Goal: Information Seeking & Learning: Find specific fact

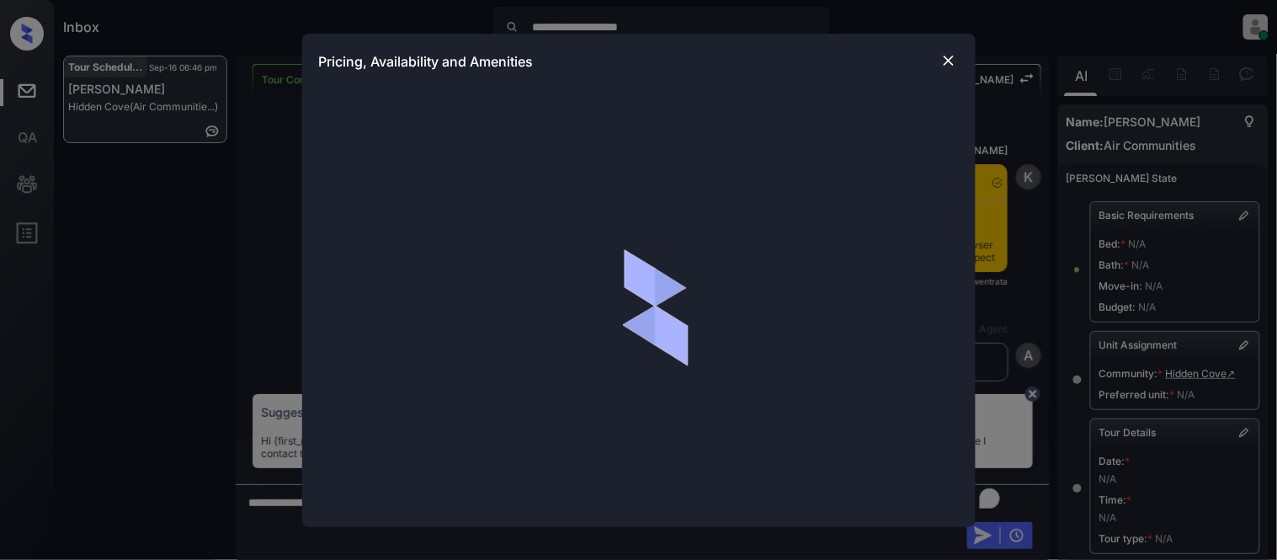
scroll to position [2028, 0]
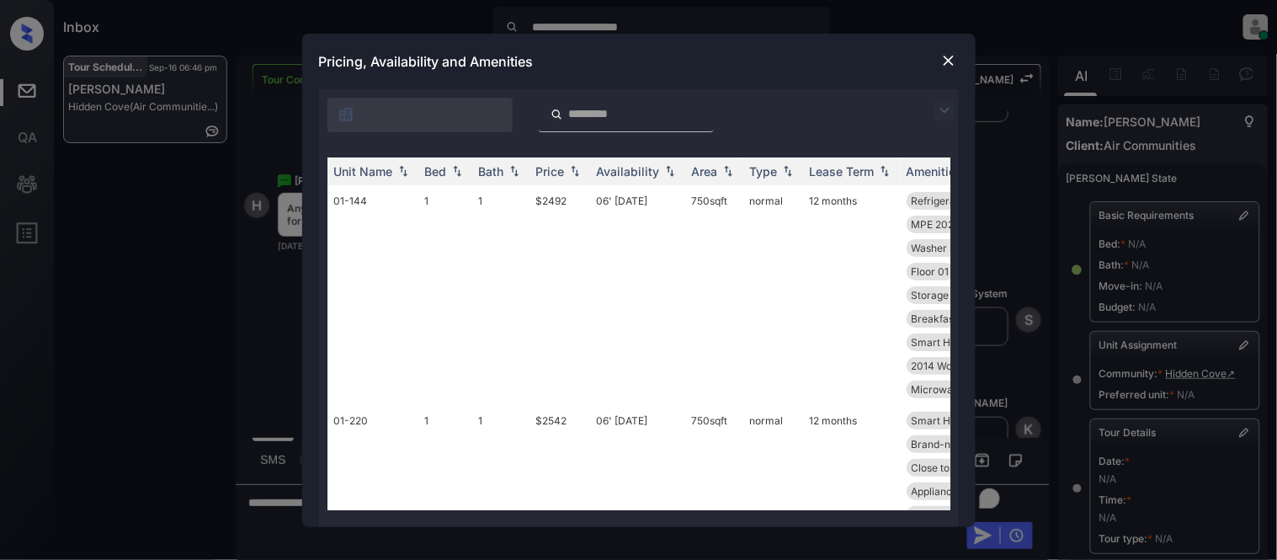
click at [938, 106] on img at bounding box center [944, 110] width 20 height 20
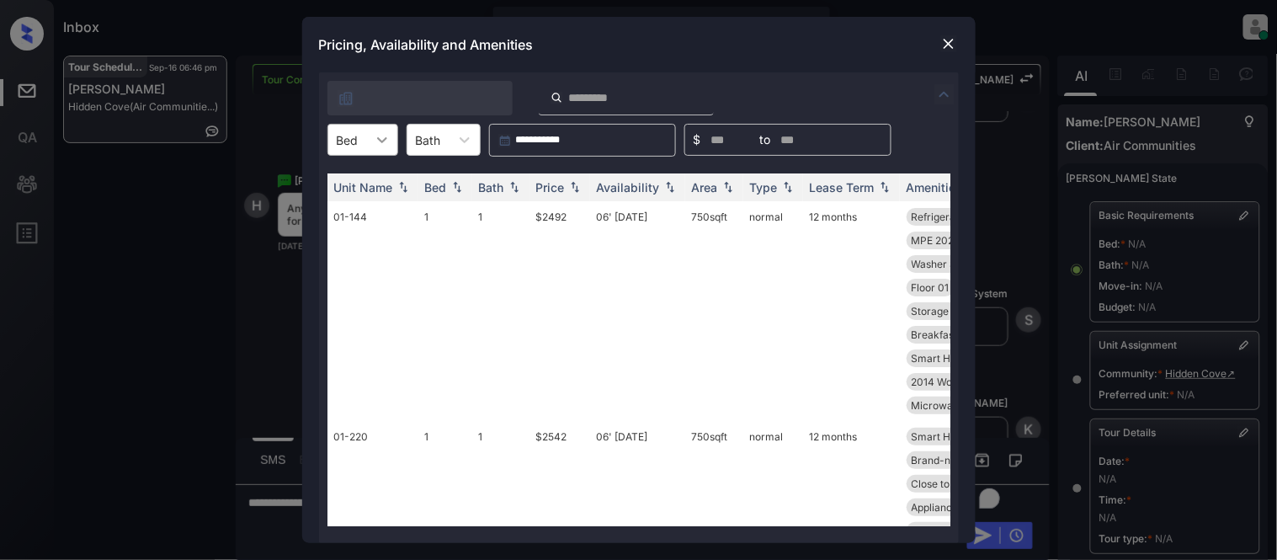
click at [370, 141] on div at bounding box center [382, 140] width 30 height 30
click at [354, 219] on div "2" at bounding box center [362, 211] width 71 height 30
click at [363, 205] on td "01-144" at bounding box center [372, 311] width 91 height 220
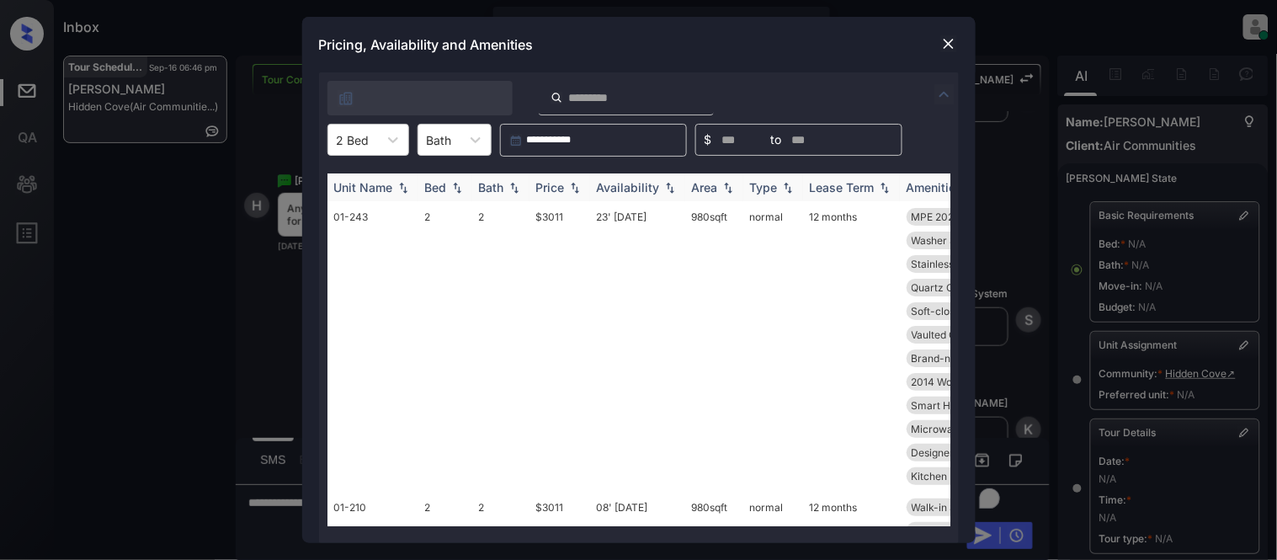
click at [552, 180] on div "Price" at bounding box center [550, 187] width 29 height 14
click at [555, 188] on div "Price" at bounding box center [550, 187] width 29 height 14
click at [577, 189] on img at bounding box center [574, 188] width 17 height 12
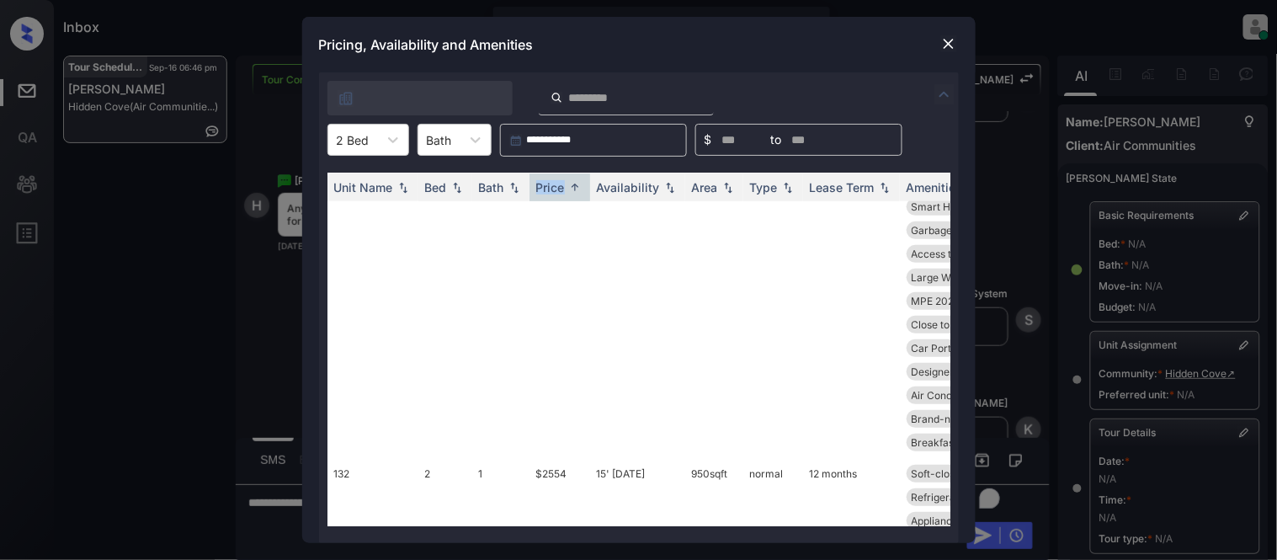
scroll to position [2057, 0]
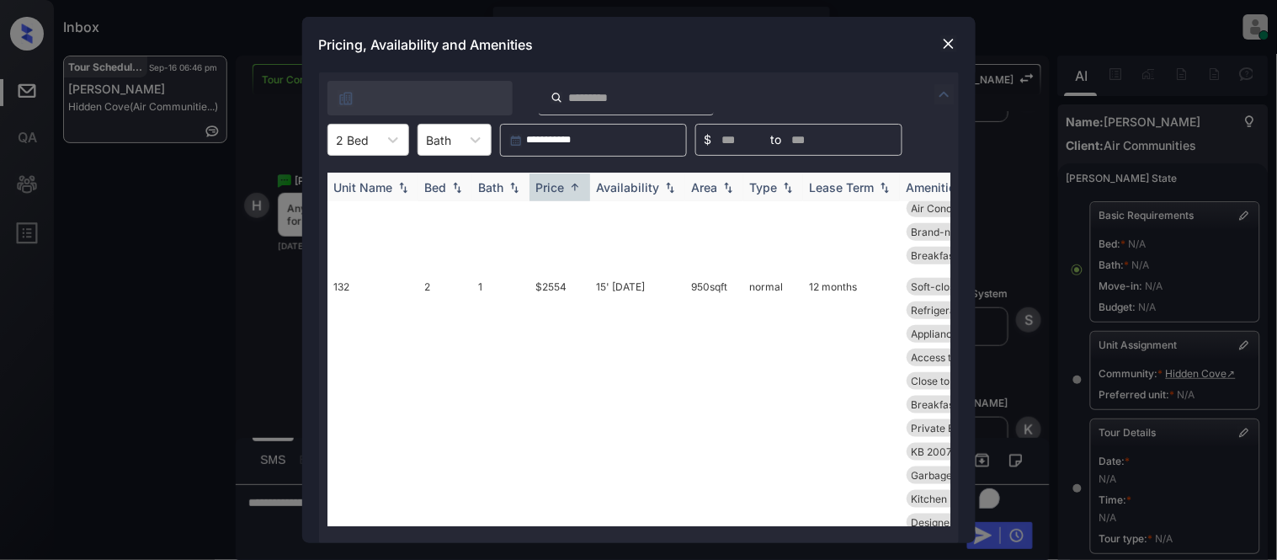
click at [643, 175] on th "Availability" at bounding box center [637, 187] width 95 height 28
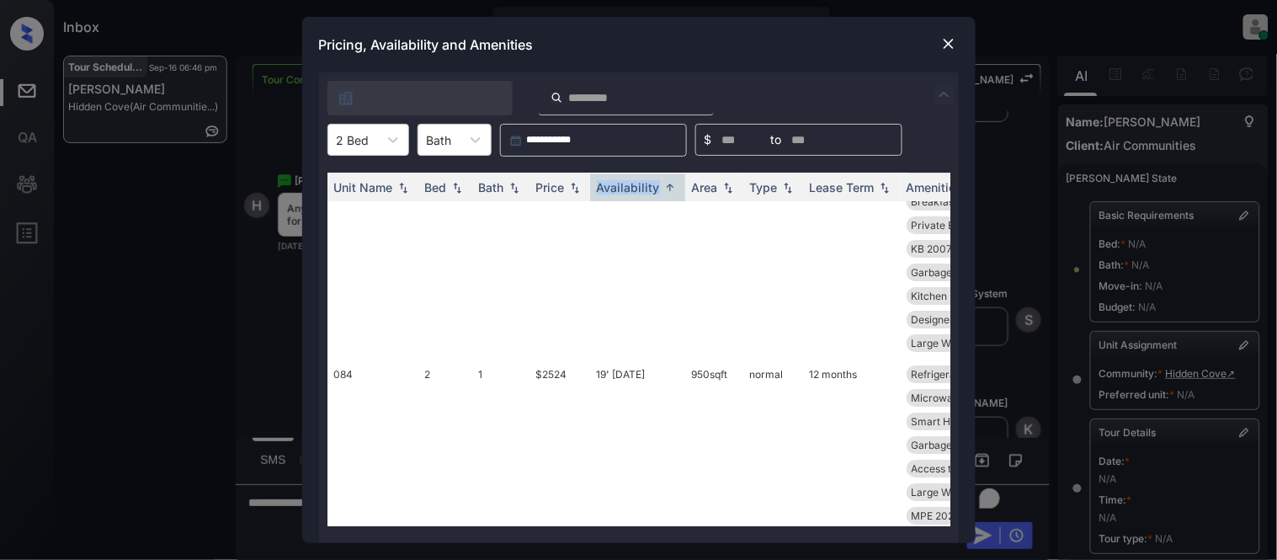
scroll to position [4723, 0]
click at [940, 42] on img at bounding box center [948, 43] width 17 height 17
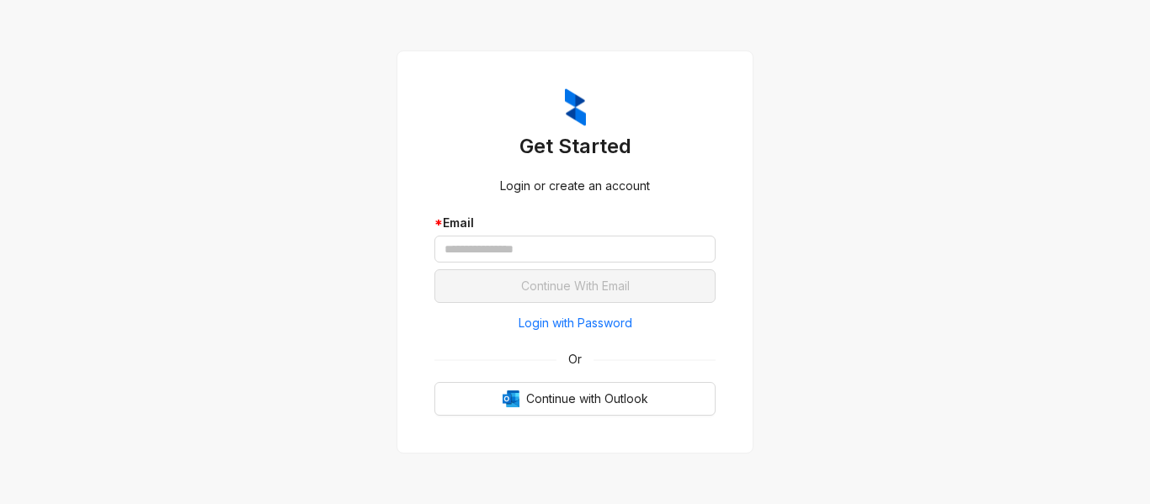
click at [493, 229] on div "* Email" at bounding box center [574, 223] width 281 height 19
click at [545, 253] on input "text" at bounding box center [574, 249] width 281 height 27
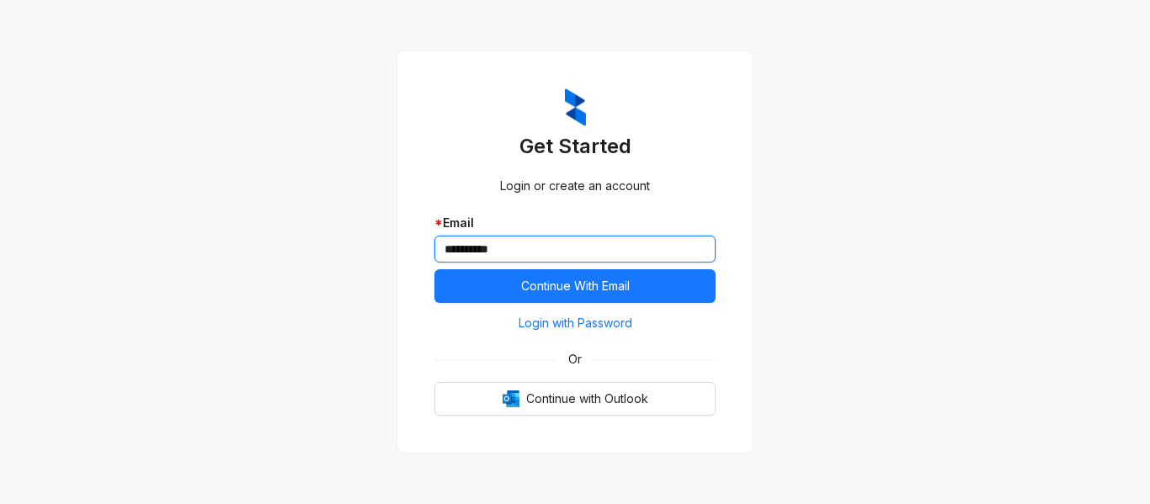
drag, startPoint x: 550, startPoint y: 247, endPoint x: 310, endPoint y: 240, distance: 240.0
click at [320, 247] on div "**********" at bounding box center [575, 252] width 1150 height 504
paste input "**********"
type input "**********"
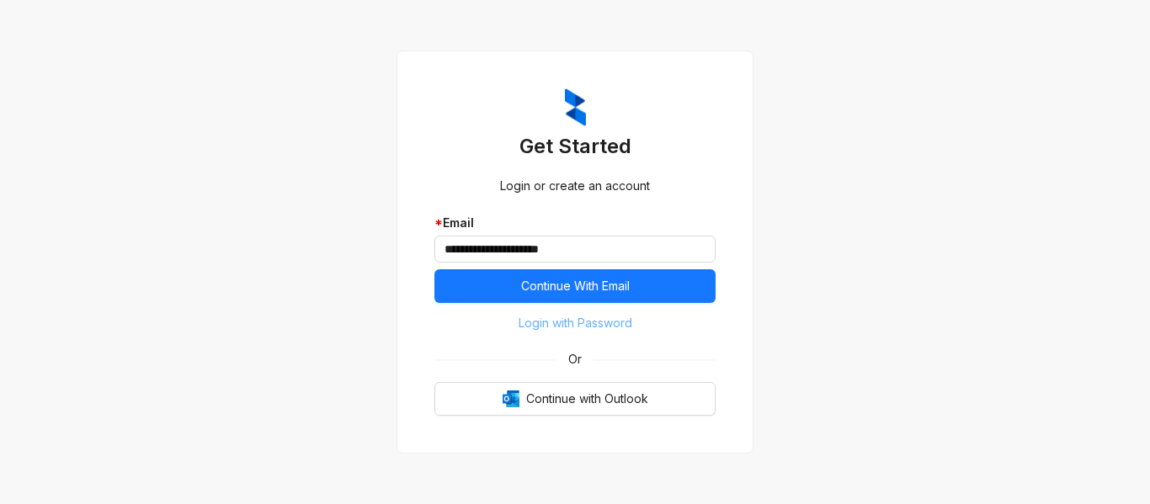
click at [518, 326] on span "Login with Password" at bounding box center [575, 323] width 114 height 19
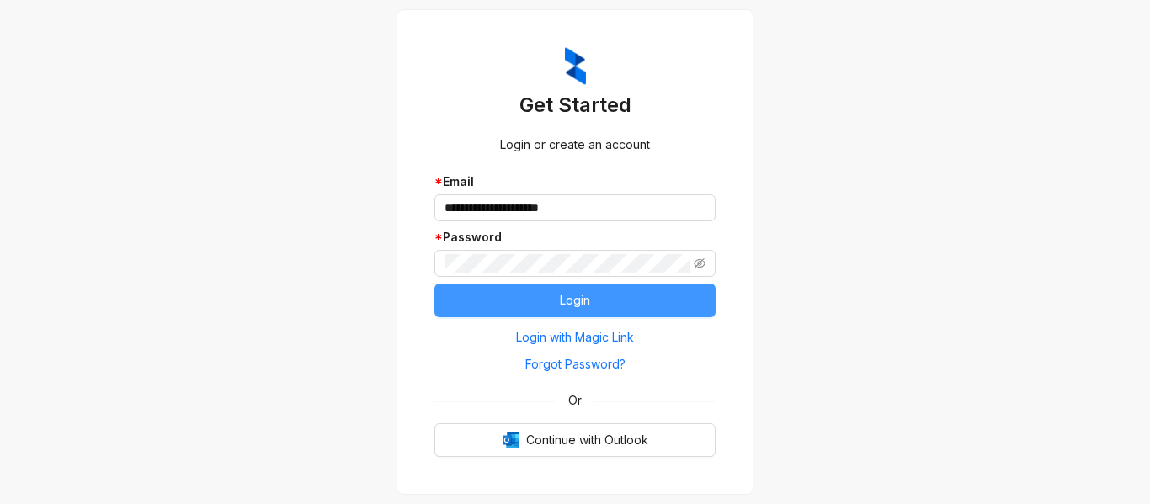
click at [508, 299] on button "Login" at bounding box center [574, 301] width 281 height 34
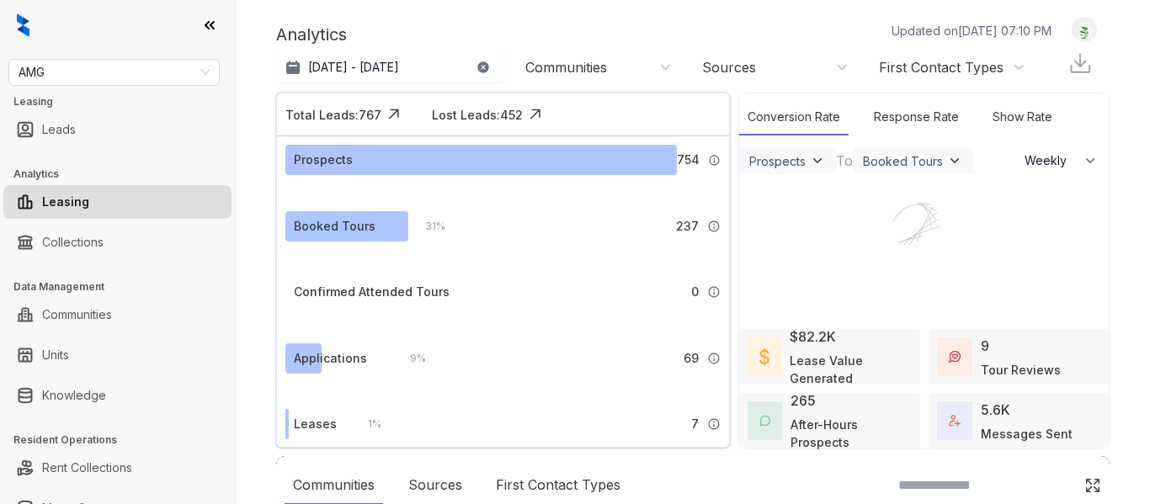
select select "******"
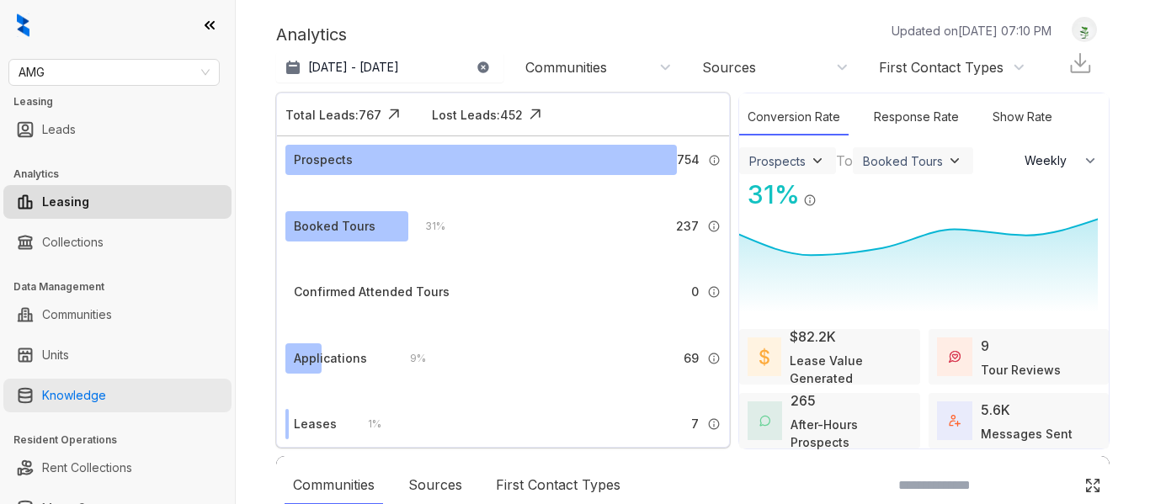
click at [100, 397] on link "Knowledge" at bounding box center [74, 396] width 64 height 34
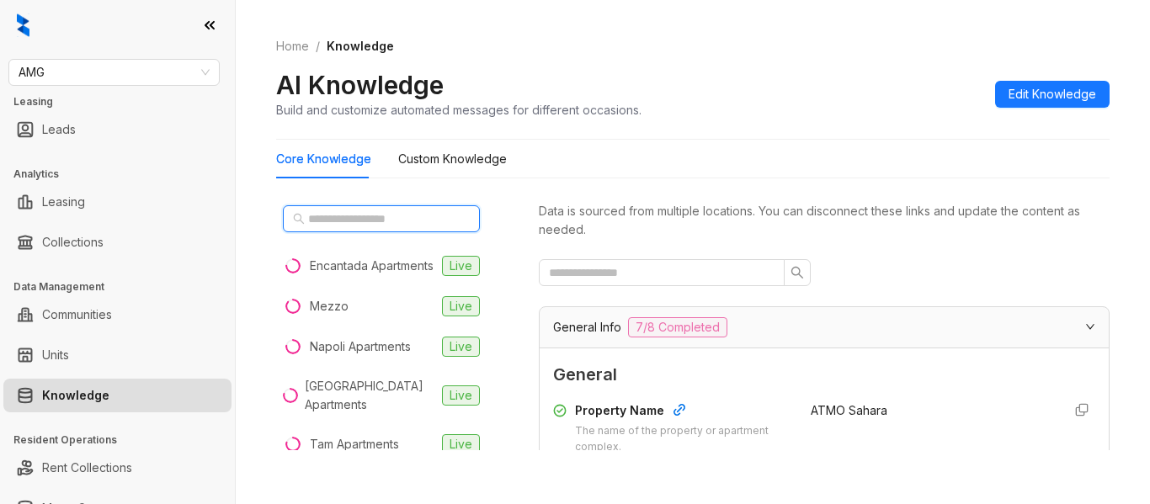
click at [322, 227] on input "text" at bounding box center [382, 219] width 148 height 19
click at [177, 75] on span "AMG" at bounding box center [114, 72] width 191 height 25
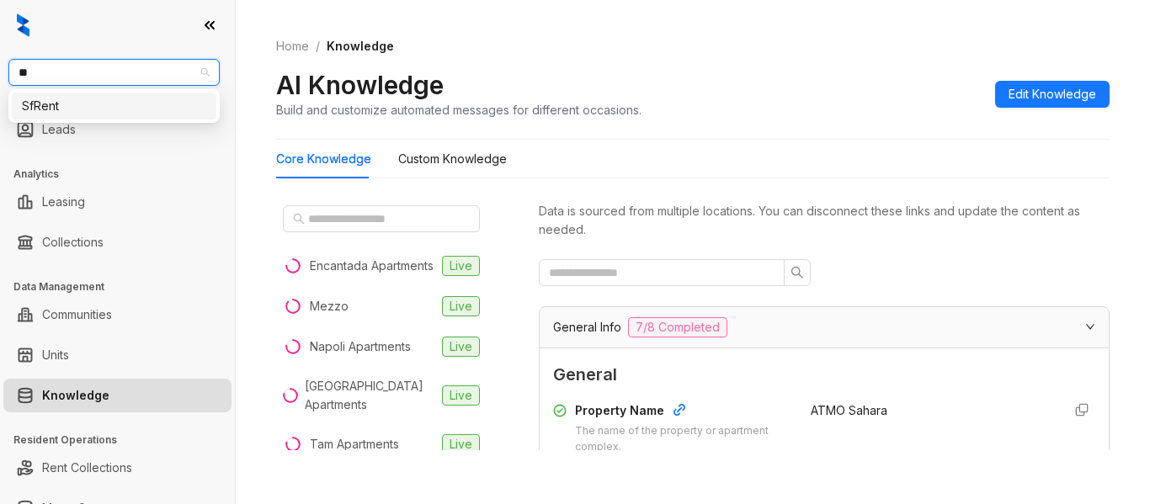
type input "***"
click at [76, 111] on div "SfRent" at bounding box center [114, 106] width 184 height 19
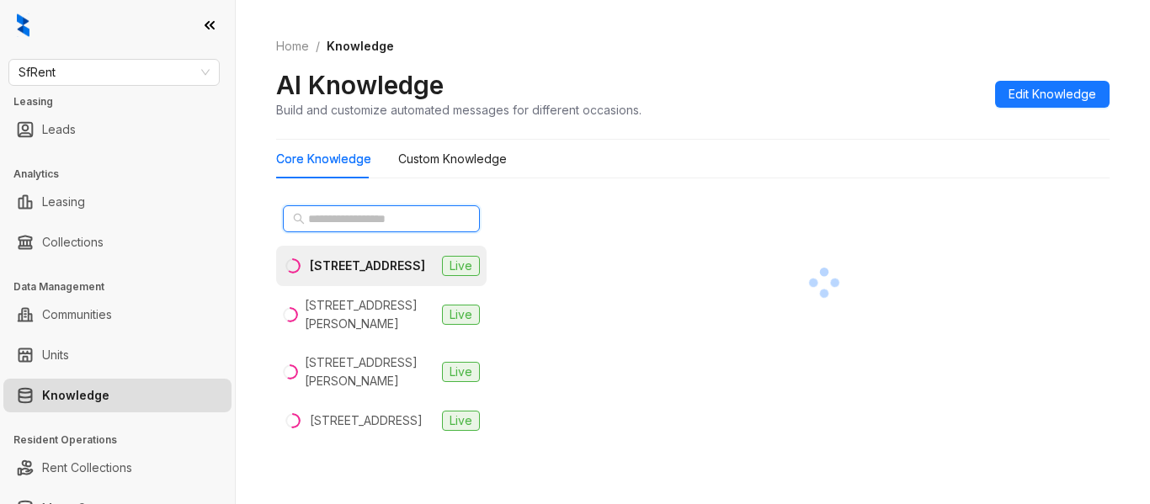
click at [431, 223] on input "text" at bounding box center [382, 219] width 148 height 19
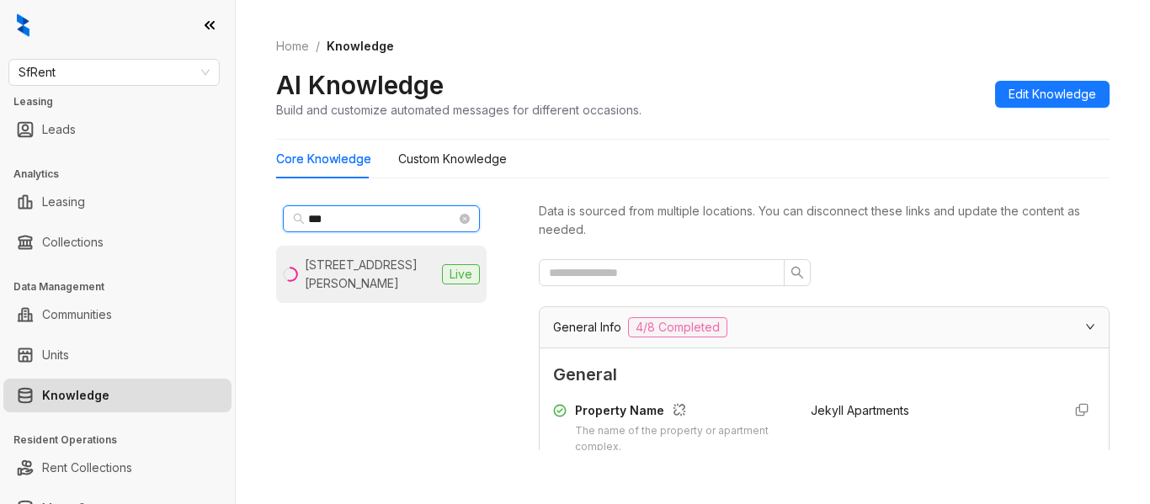
type input "***"
click at [375, 256] on div "555 O’Farrell St, San Francisco, CA" at bounding box center [370, 274] width 130 height 37
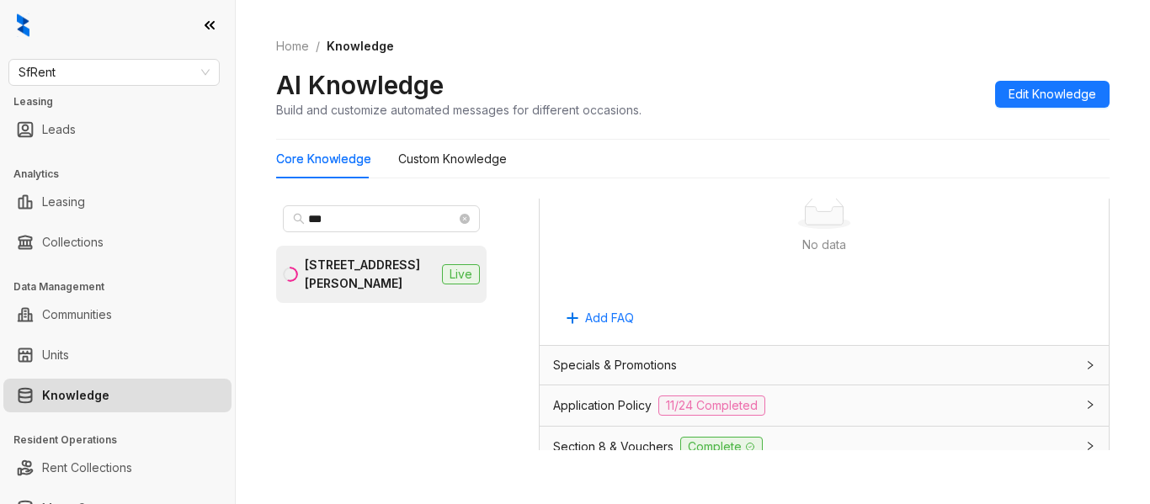
scroll to position [1347, 0]
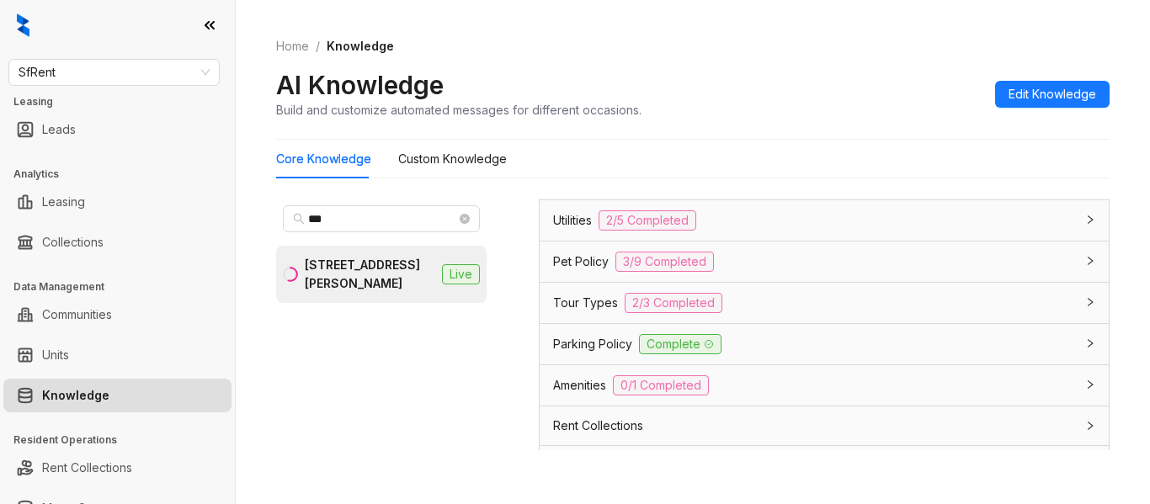
click at [588, 342] on span "Parking Policy" at bounding box center [592, 344] width 79 height 19
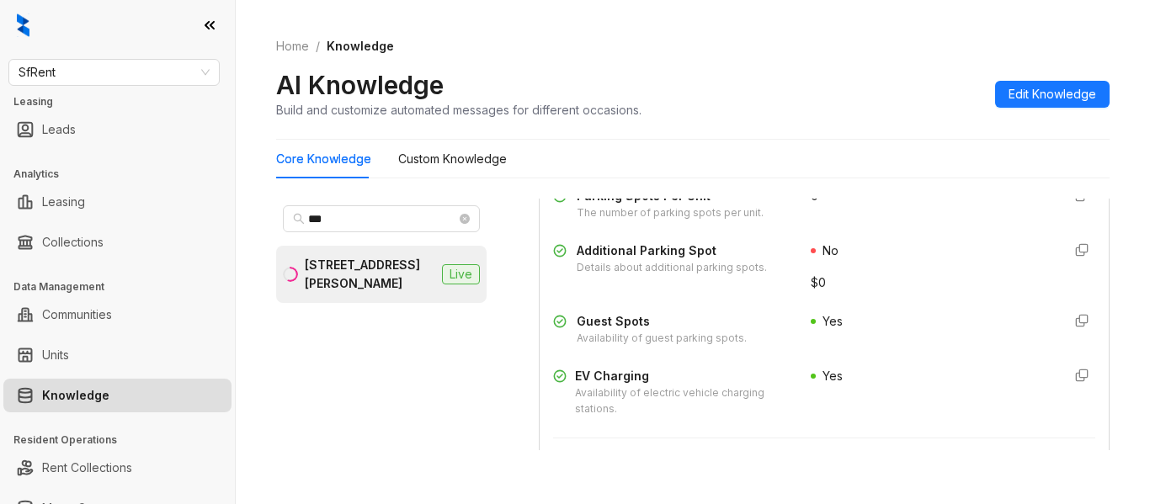
scroll to position [1767, 0]
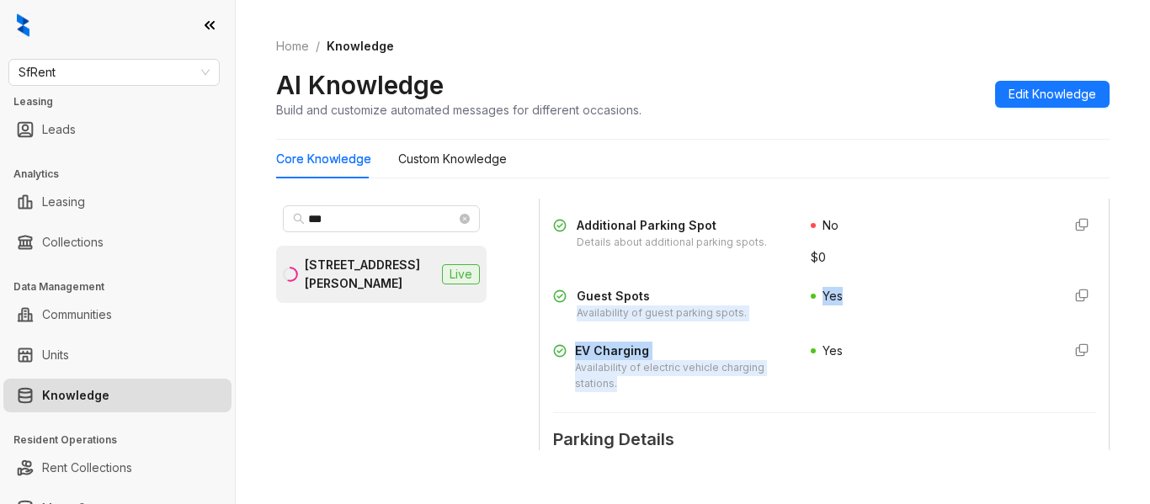
drag, startPoint x: 625, startPoint y: 383, endPoint x: 573, endPoint y: 317, distance: 83.9
click at [573, 317] on div "Parking Availability Indicates if parking is available. No Monthly Parking Cost…" at bounding box center [824, 195] width 542 height 407
copy div "Availability of guest parking spots. Yes EV Charging Availability of electric v…"
